Goal: Task Accomplishment & Management: Use online tool/utility

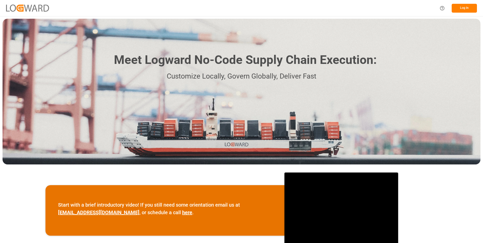
click at [463, 7] on button "Log In" at bounding box center [464, 8] width 25 height 9
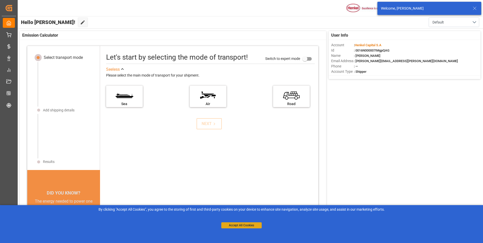
click at [239, 222] on button "Accept All Cookies" at bounding box center [241, 225] width 40 height 6
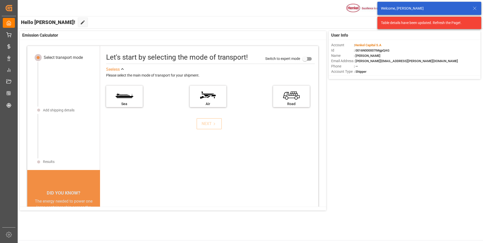
drag, startPoint x: 477, startPoint y: 7, endPoint x: 364, endPoint y: 33, distance: 115.2
click at [476, 7] on icon at bounding box center [475, 8] width 6 height 6
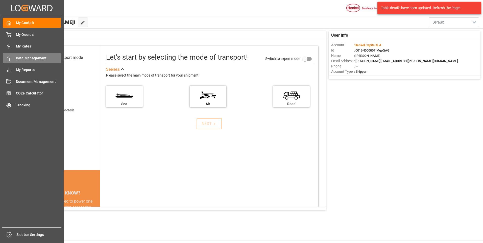
click at [23, 57] on span "Data Management" at bounding box center [38, 58] width 45 height 5
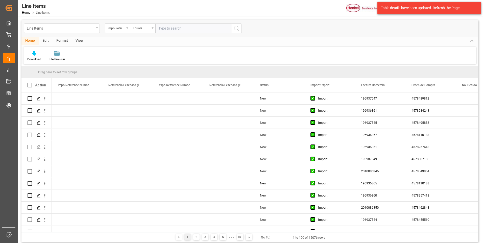
click at [456, 8] on div "Table details have been updated. Refresh the Page!." at bounding box center [427, 7] width 93 height 5
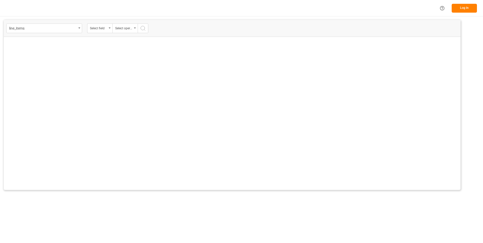
click at [469, 10] on button "Log In" at bounding box center [464, 8] width 25 height 9
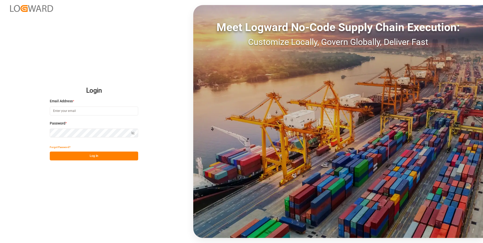
type input "[PERSON_NAME][EMAIL_ADDRESS][PERSON_NAME][DOMAIN_NAME]"
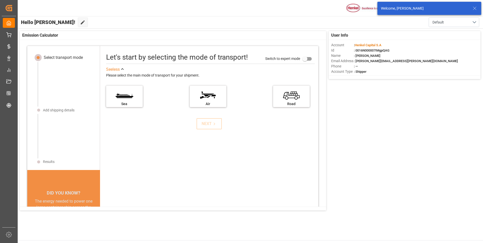
click at [87, 152] on div at bounding box center [66, 136] width 57 height 44
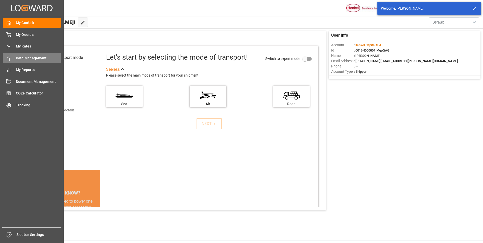
click at [32, 57] on span "Data Management" at bounding box center [38, 58] width 45 height 5
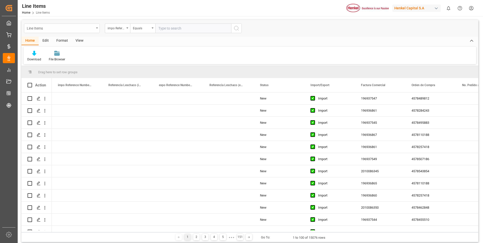
click at [97, 27] on div "Line Items" at bounding box center [62, 29] width 76 height 10
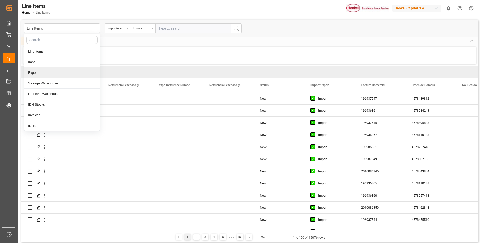
click at [39, 73] on div "Expo" at bounding box center [61, 73] width 75 height 11
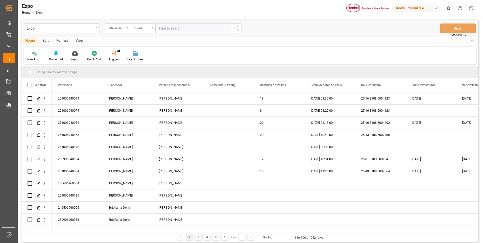
click at [184, 28] on input "text" at bounding box center [193, 29] width 76 height 10
paste input "251006940029"
type input "251006940029"
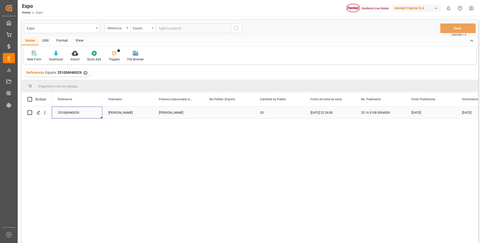
click at [74, 110] on div "251006940029" at bounding box center [77, 113] width 51 height 12
click at [81, 112] on div "251006940029" at bounding box center [77, 113] width 51 height 12
drag, startPoint x: 81, startPoint y: 111, endPoint x: 60, endPoint y: 113, distance: 21.3
click at [81, 111] on div "251006940029" at bounding box center [77, 113] width 51 height 12
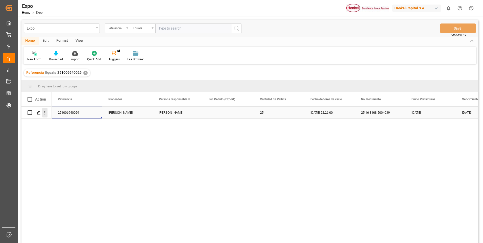
click at [44, 111] on icon "open menu" at bounding box center [44, 112] width 5 height 5
click at [81, 124] on span "Open in new tab" at bounding box center [78, 123] width 46 height 5
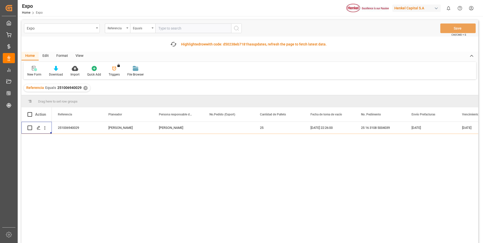
click at [83, 88] on div "✕" at bounding box center [85, 88] width 4 height 4
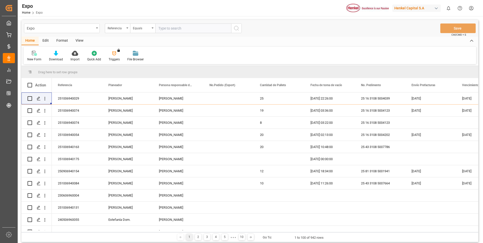
click at [172, 30] on input "text" at bounding box center [193, 29] width 76 height 10
paste input "251006940030"
type input "251006940030"
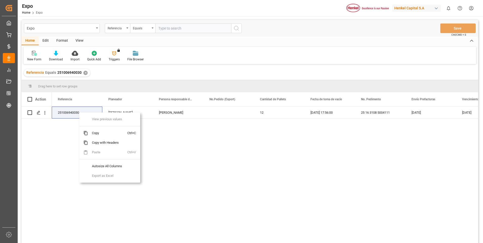
click at [190, 144] on div "251006940030 Erika Patarroyo Evelyn Aceves 12 15.09.2025 17:56:00 25 16 3108 50…" at bounding box center [265, 177] width 427 height 140
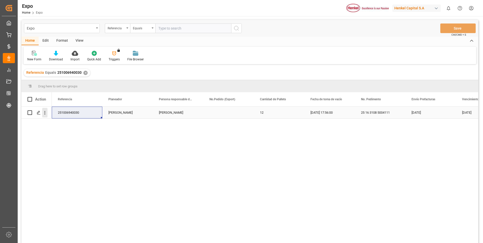
click at [44, 113] on icon "open menu" at bounding box center [44, 112] width 5 height 5
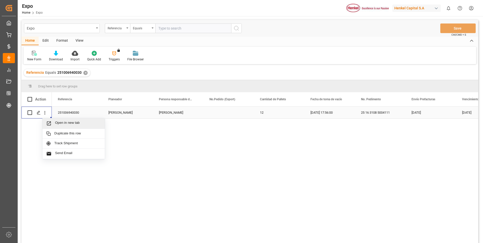
click at [80, 123] on span "Open in new tab" at bounding box center [78, 123] width 46 height 5
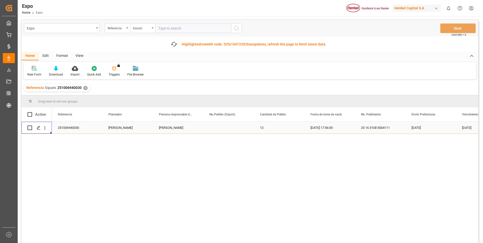
click at [85, 88] on div "✕" at bounding box center [85, 88] width 4 height 4
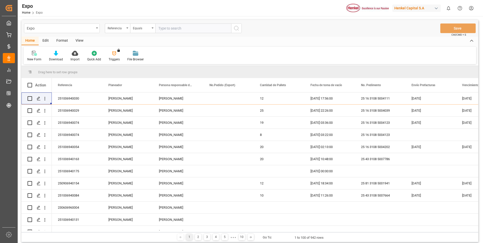
click at [176, 27] on input "text" at bounding box center [193, 29] width 76 height 10
paste input "250906940154"
type input "250906940154"
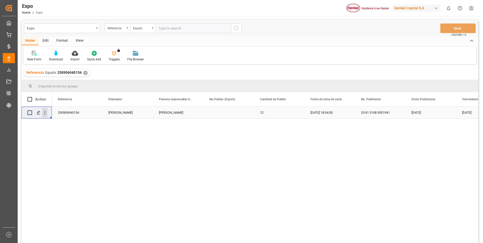
click at [46, 113] on icon "open menu" at bounding box center [44, 112] width 5 height 5
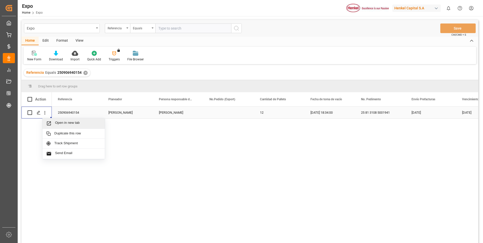
click at [85, 127] on div "Open in new tab" at bounding box center [73, 123] width 62 height 11
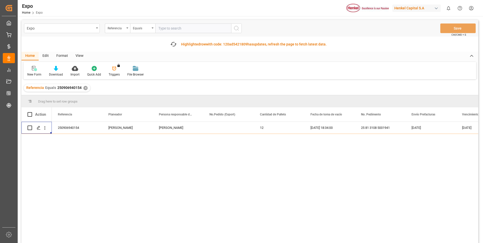
click at [82, 87] on div "Referencia Equals 250906940154 ✕" at bounding box center [57, 88] width 66 height 8
click at [84, 87] on div "✕" at bounding box center [85, 88] width 4 height 4
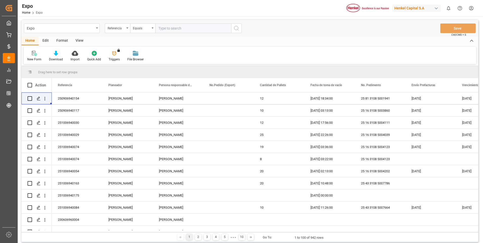
click at [180, 29] on input "text" at bounding box center [193, 29] width 76 height 10
paste input "250906960018"
type input "250906960018"
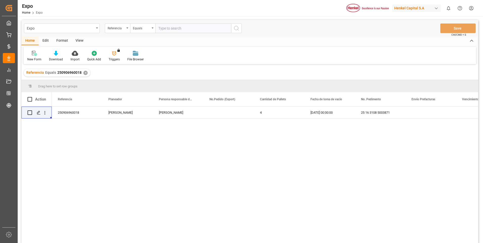
click at [86, 71] on div "✕" at bounding box center [85, 73] width 4 height 4
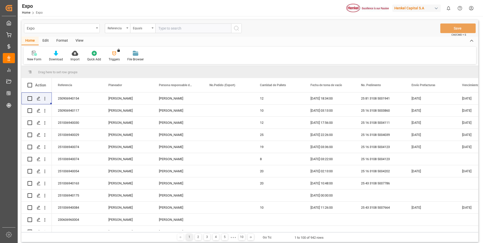
click at [173, 32] on input "text" at bounding box center [193, 29] width 76 height 10
paste input "250906960031"
type input "250906960031"
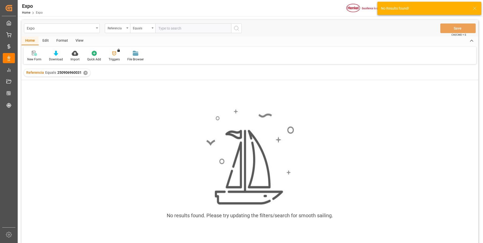
click at [84, 73] on div "✕" at bounding box center [85, 73] width 4 height 4
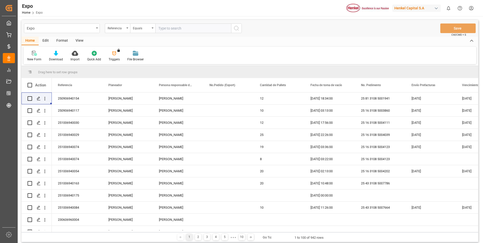
click at [176, 30] on input "text" at bounding box center [193, 29] width 76 height 10
paste input "250906960031"
type input "250906960031"
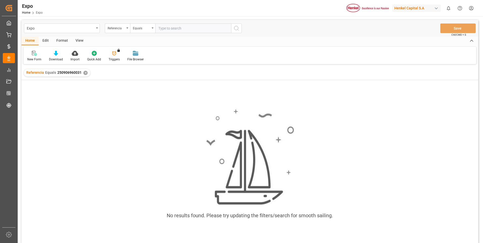
paste input "251006940074"
type input "251006940074"
click at [85, 73] on div "✕" at bounding box center [85, 73] width 4 height 4
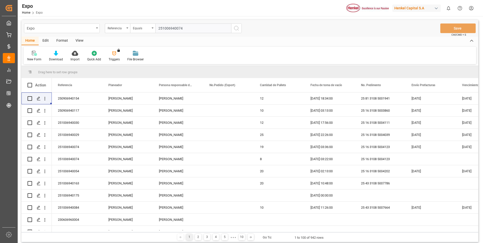
click at [192, 31] on input "251006940074" at bounding box center [193, 29] width 76 height 10
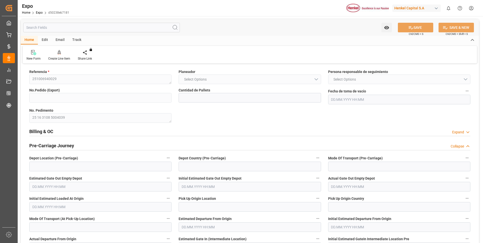
type input "25"
type input "[DATE] 22:26"
type input "[DATE]"
type input "29.09.2025"
type input "21.09.2025 19:59"
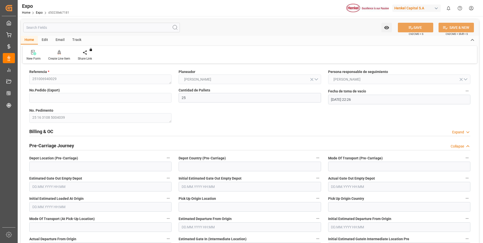
type input "22.09.2025 04:00"
type input "22.09.2025 03:34"
type input "29.09.2025 05:00"
type input "29.09.2025 04:10"
type input "29.09.2025 14:52"
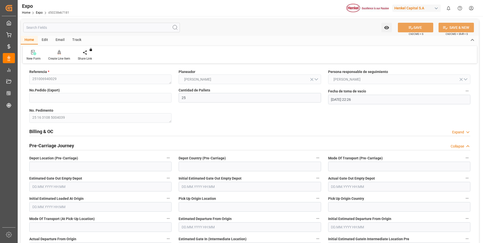
type input "29.09.2025 04:12"
type input "03.10.2025 14:52"
click at [457, 128] on div "Billing & OC Expand" at bounding box center [249, 131] width 441 height 10
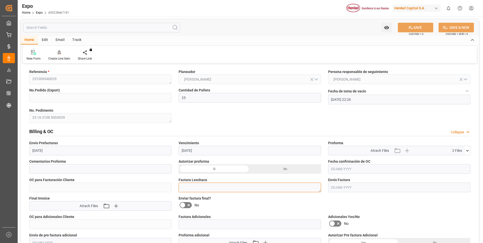
click at [189, 185] on textarea at bounding box center [250, 188] width 142 height 10
paste textarea "LM457953"
type textarea "LM457953"
click at [414, 29] on button "SAVE" at bounding box center [415, 28] width 35 height 10
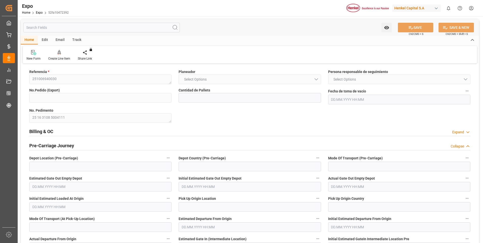
type input "12"
type input "15.09.2025 17:56"
type input "[DATE]"
type input "21.09.2025 16:54"
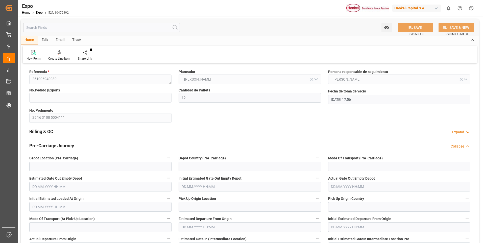
type input "22.09.2025 04:00"
type input "22.09.2025 03:34"
type input "29.09.2025 05:00"
type input "29.09.2025 04:10"
type input "29.09.2025 14:52"
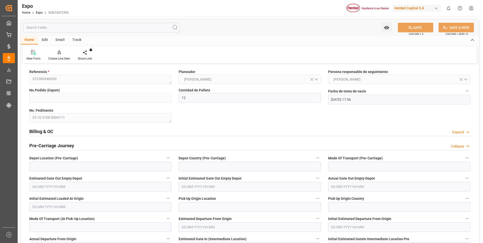
type input "29.09.2025 04:12"
type input "03.10.2025 14:52"
drag, startPoint x: 465, startPoint y: 134, endPoint x: 462, endPoint y: 136, distance: 4.3
click at [465, 134] on div "Expand" at bounding box center [462, 132] width 18 height 5
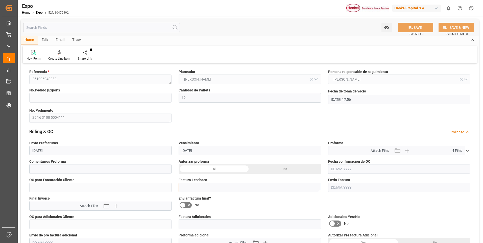
click at [190, 190] on textarea at bounding box center [250, 188] width 142 height 10
paste textarea "LM457957"
type textarea "LM457957"
click at [412, 28] on icon at bounding box center [411, 27] width 5 height 3
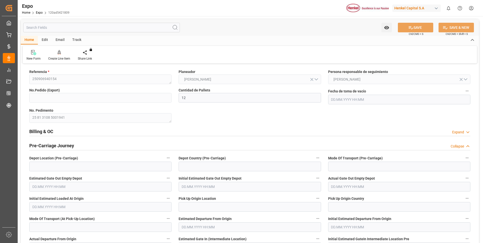
type input "12"
type input "[DATE] 18:34"
type input "[DATE] 15:23"
type input "[DATE] 10:00"
type input "[DATE] 17:44"
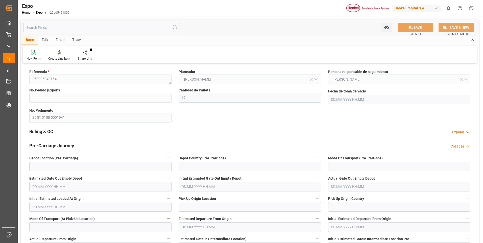
type input "[DATE] 19:00"
type input "[DATE] 08:22"
click at [459, 133] on div "Expand" at bounding box center [459, 132] width 12 height 5
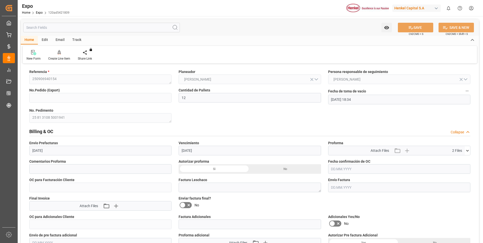
click at [457, 130] on div "Billing & OC Collapse" at bounding box center [249, 131] width 441 height 10
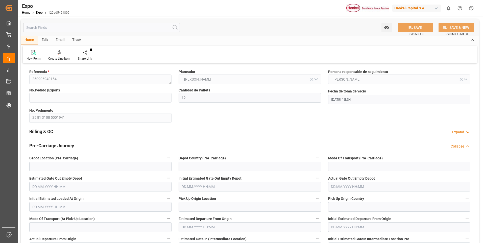
click at [457, 130] on div "Expand" at bounding box center [459, 132] width 12 height 5
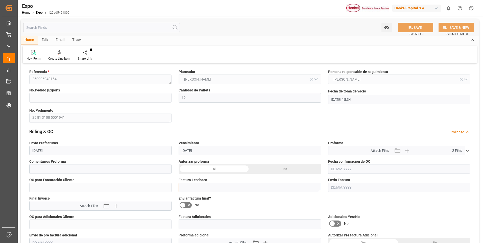
click at [209, 189] on textarea at bounding box center [250, 188] width 142 height 10
paste textarea "LM457958"
type textarea "LM457958"
click at [413, 26] on button "SAVE" at bounding box center [415, 28] width 35 height 10
